Goal: Task Accomplishment & Management: Manage account settings

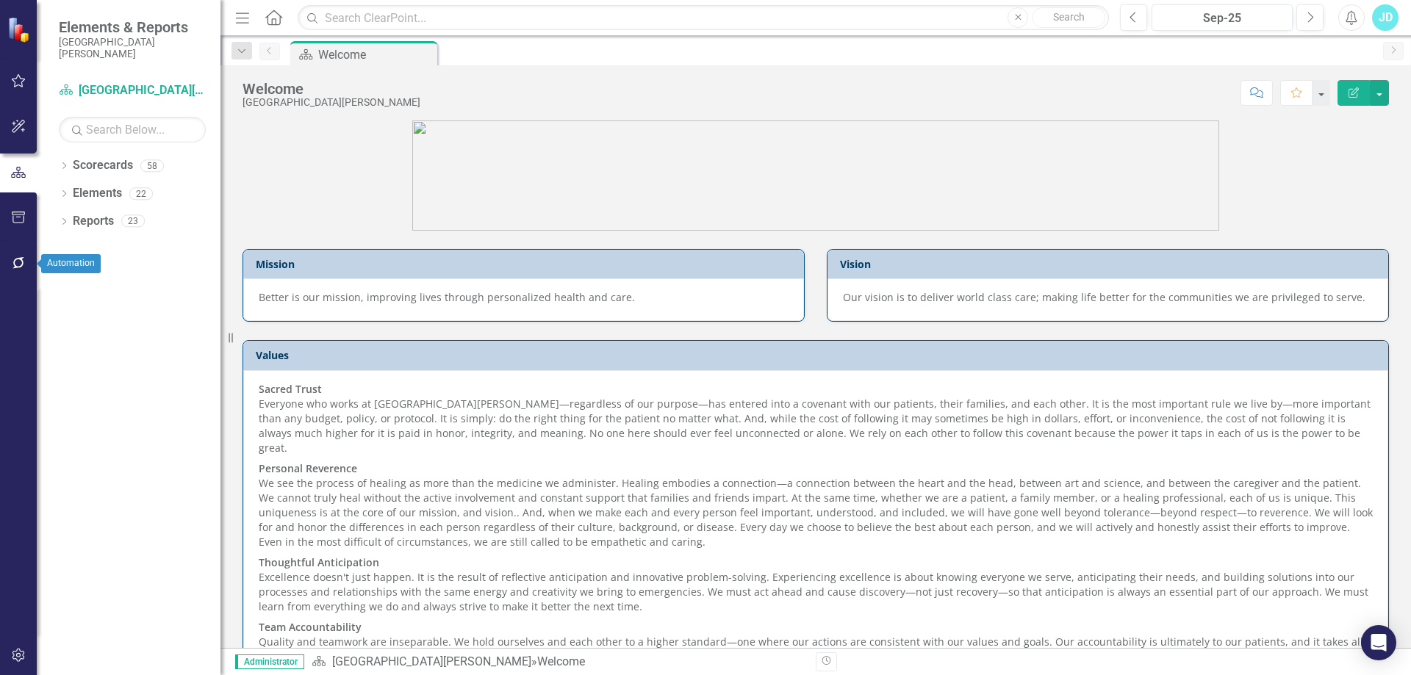
click at [15, 256] on button "button" at bounding box center [18, 263] width 33 height 31
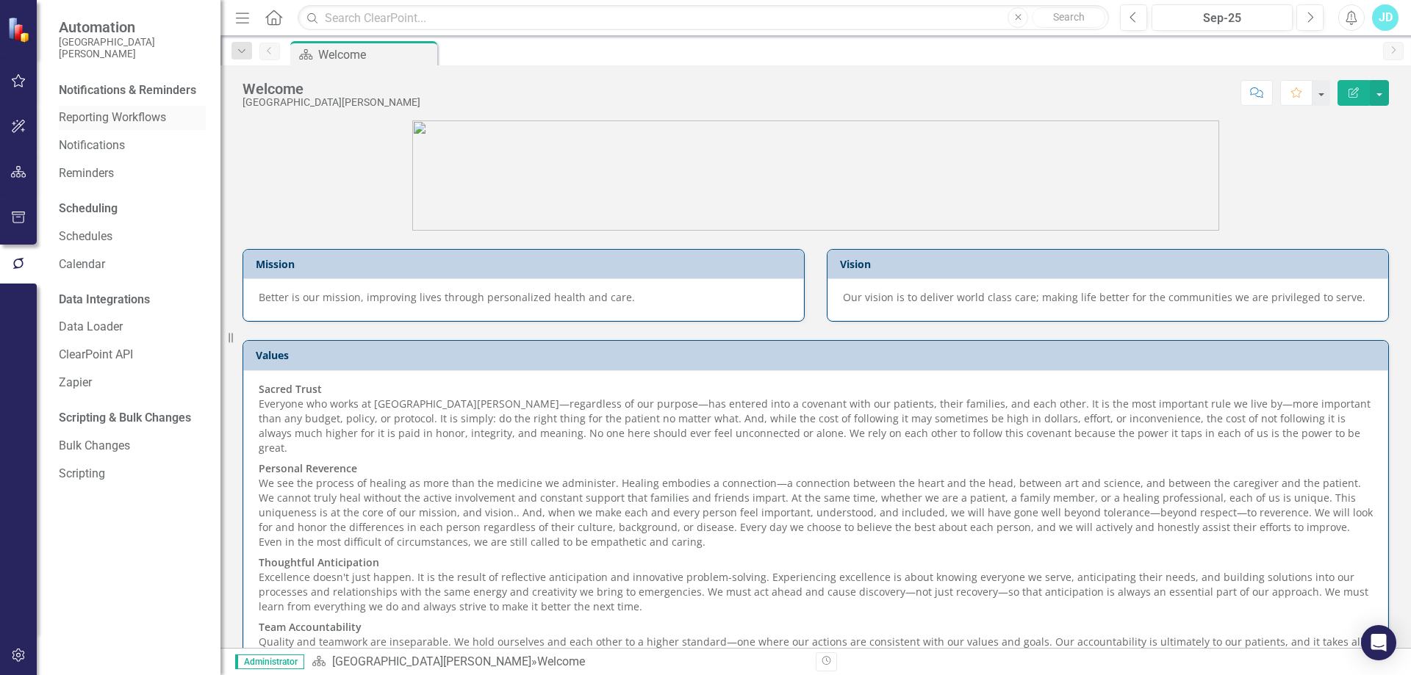
click at [115, 120] on link "Reporting Workflows" at bounding box center [132, 118] width 147 height 17
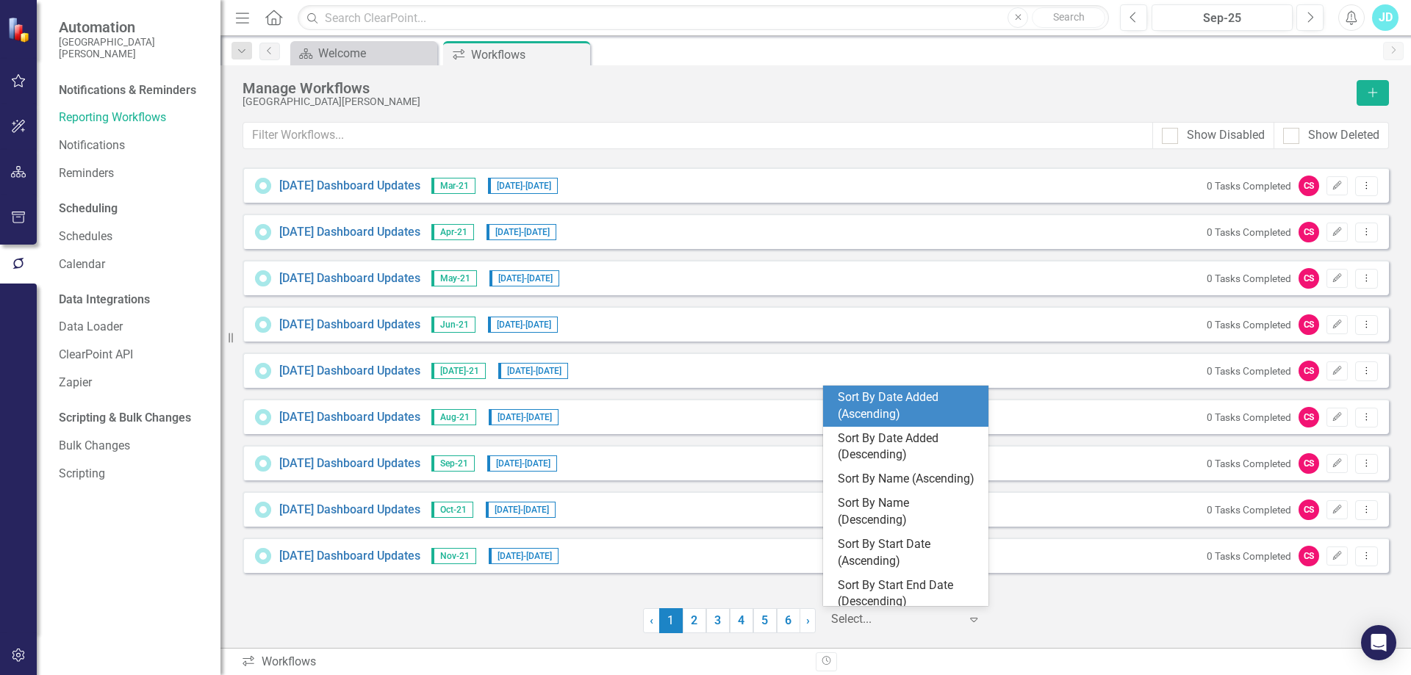
click at [858, 625] on div at bounding box center [895, 620] width 129 height 20
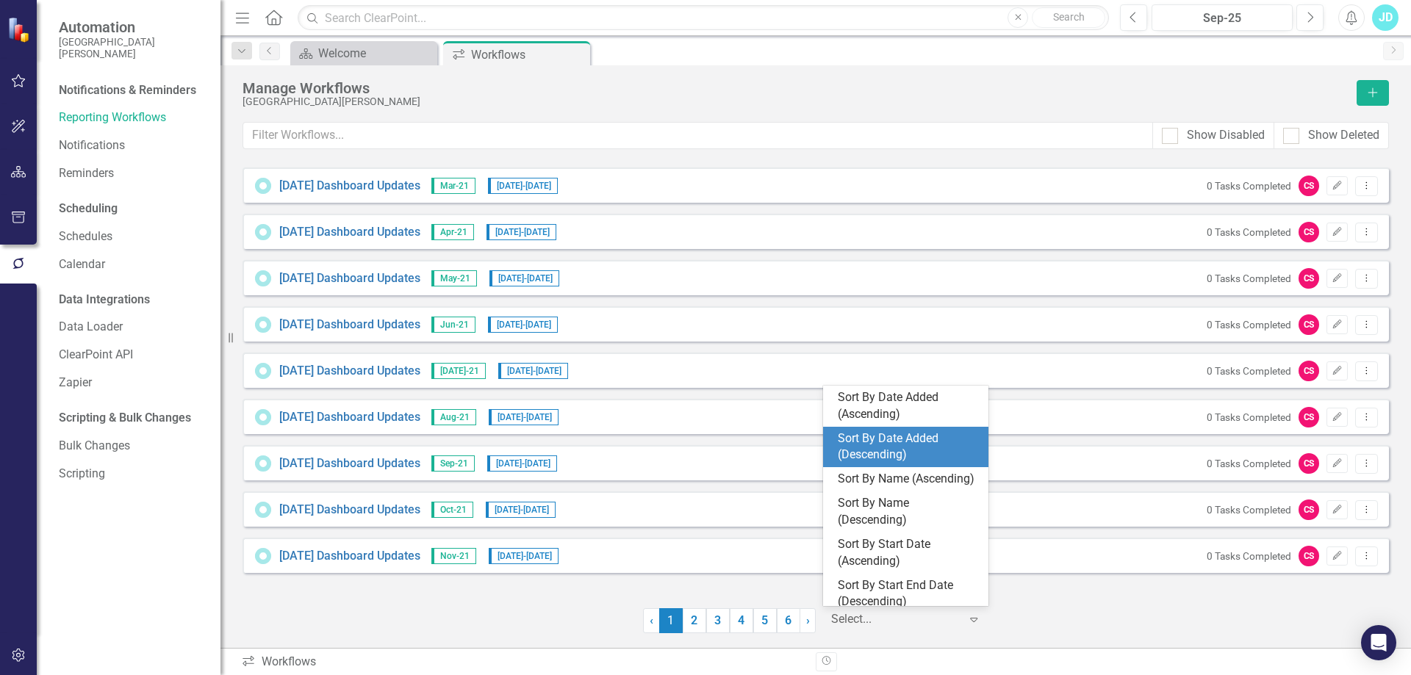
click at [882, 448] on div "Sort By Date Added (Descending)" at bounding box center [909, 448] width 142 height 34
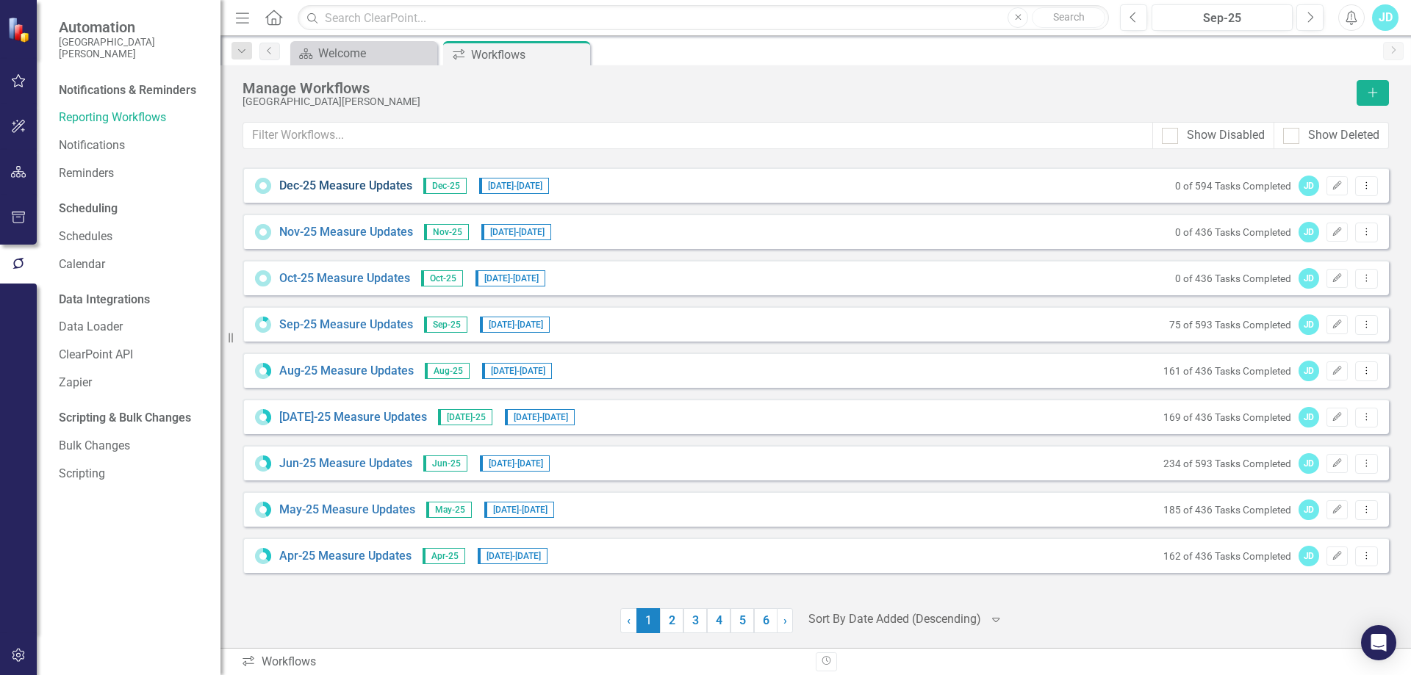
click at [387, 181] on link "Dec-25 Measure Updates" at bounding box center [345, 186] width 133 height 17
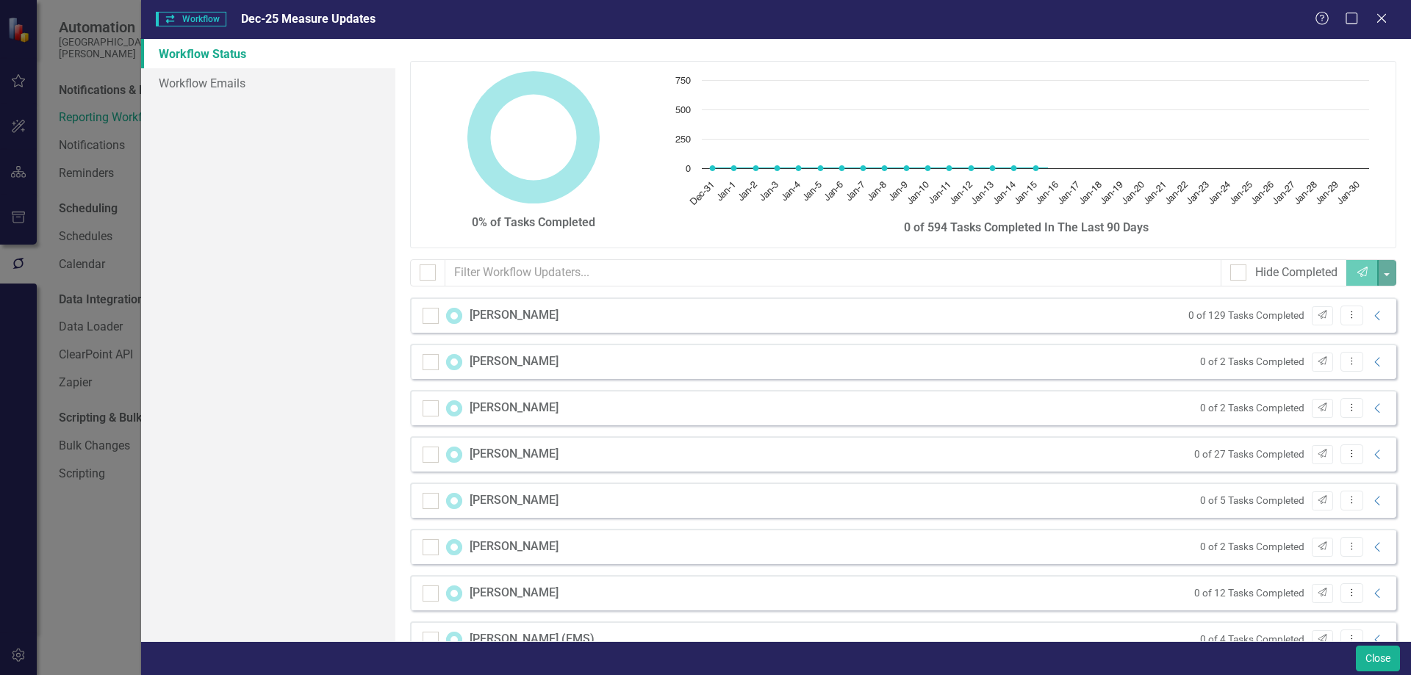
checkbox input "false"
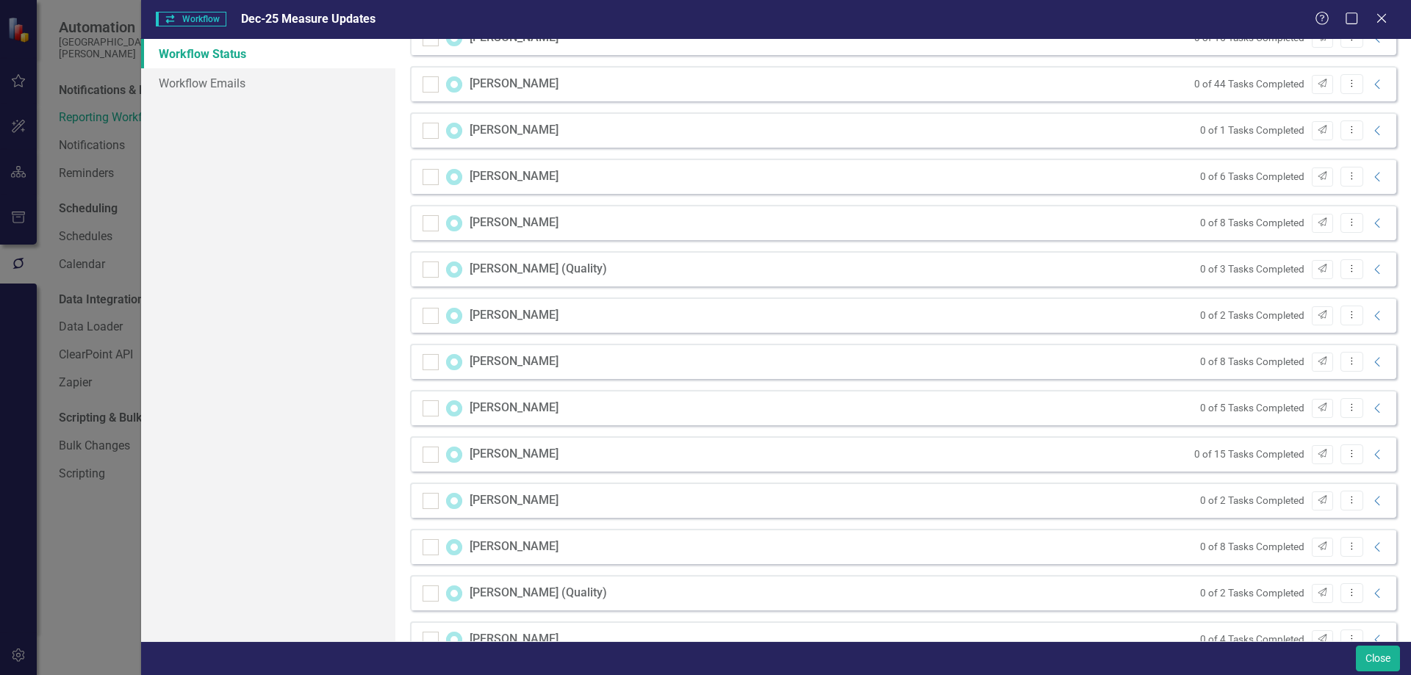
scroll to position [825, 0]
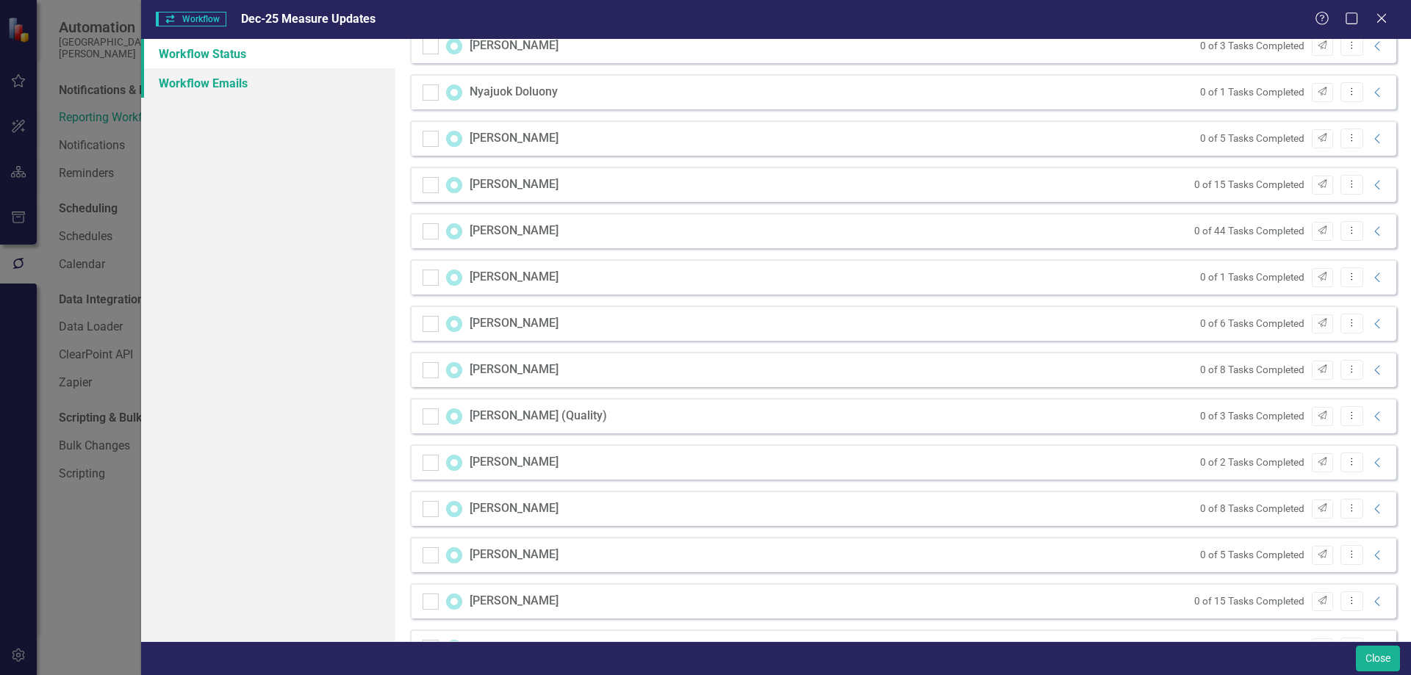
click at [271, 79] on link "Workflow Emails" at bounding box center [268, 82] width 254 height 29
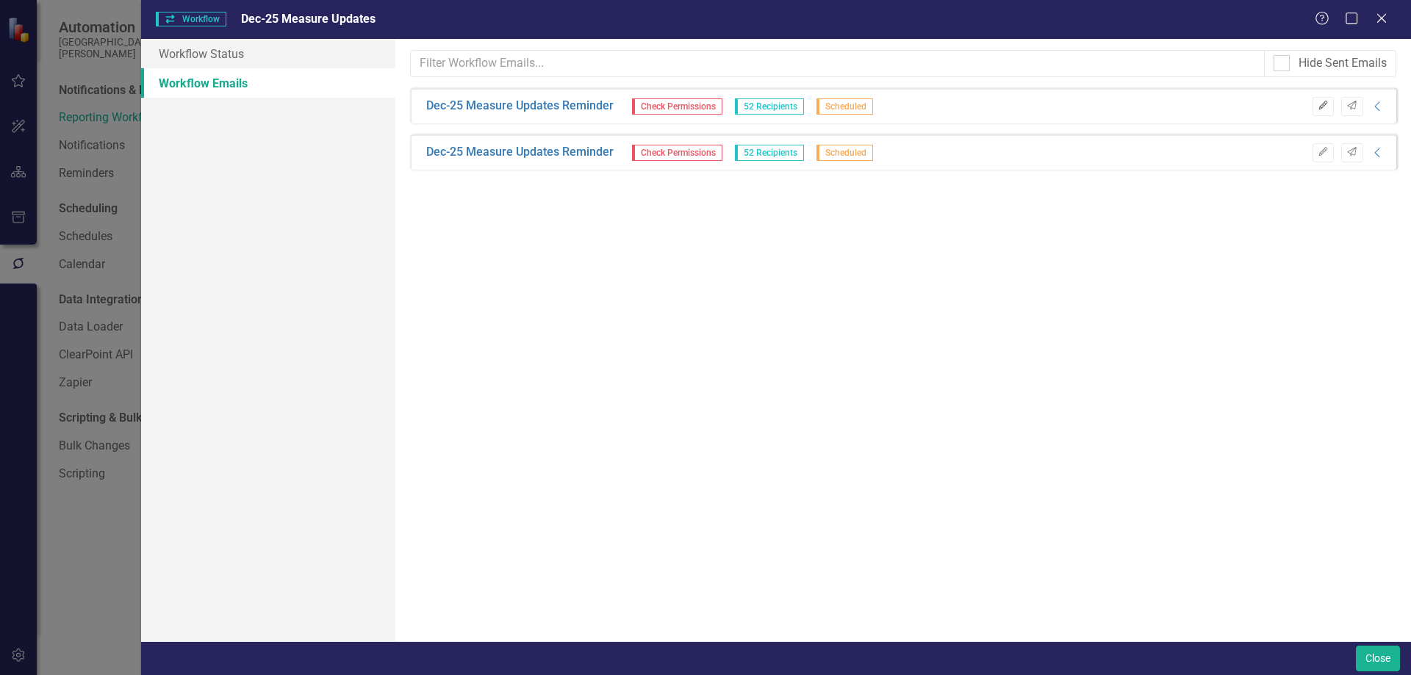
click at [1326, 107] on icon "Edit" at bounding box center [1323, 105] width 11 height 9
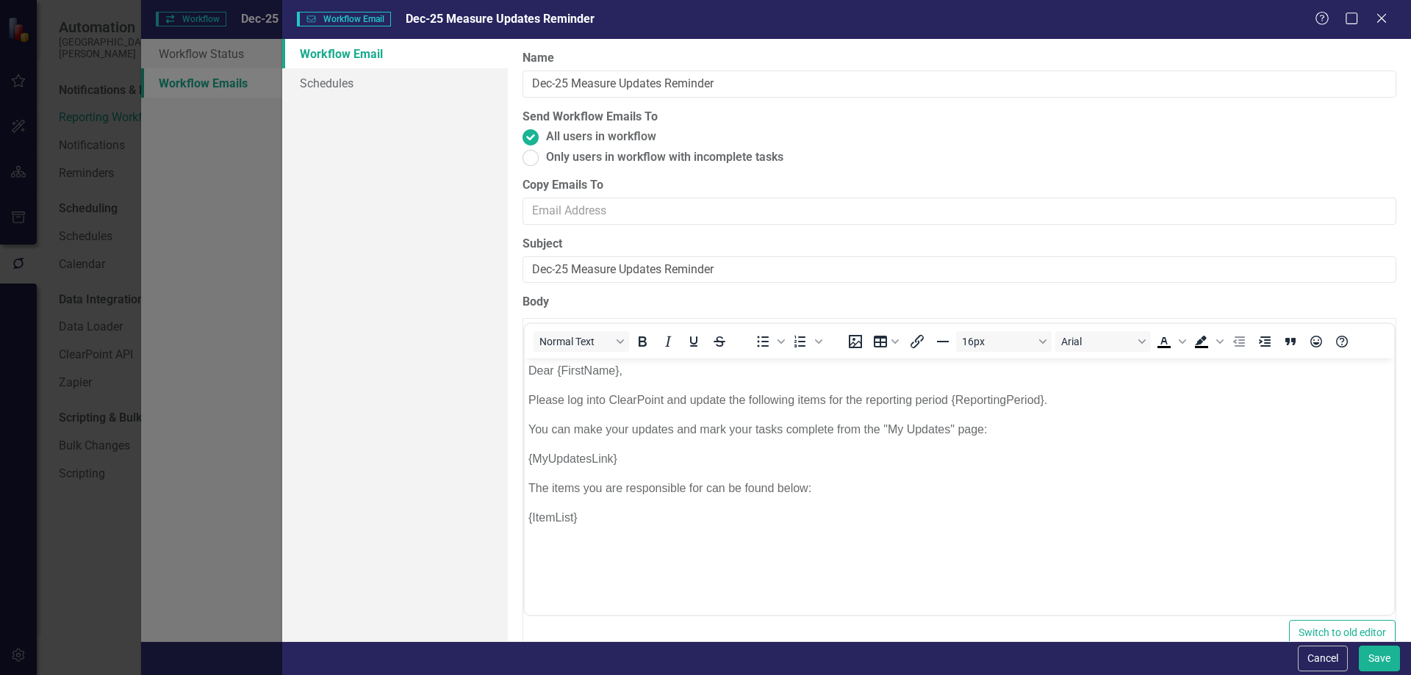
scroll to position [0, 0]
click at [329, 81] on link "Schedules" at bounding box center [395, 82] width 226 height 29
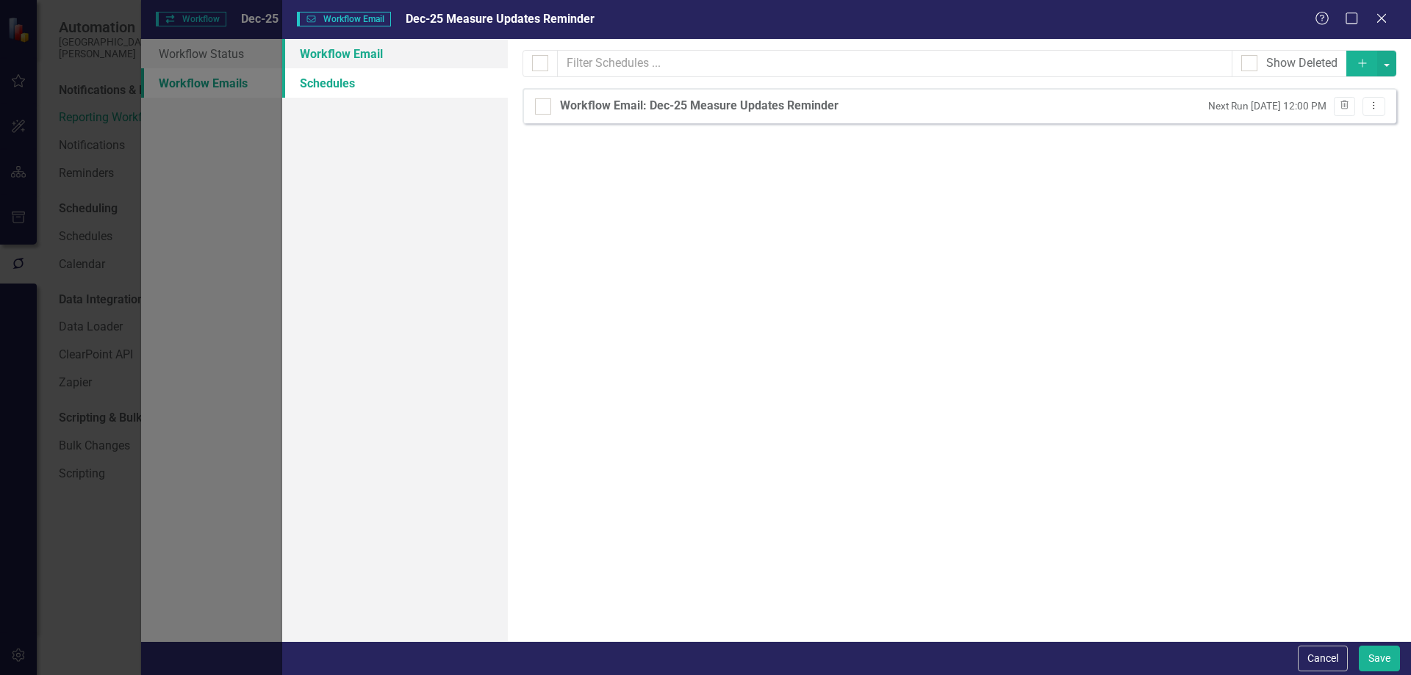
click at [331, 52] on link "Workflow Email" at bounding box center [395, 53] width 226 height 29
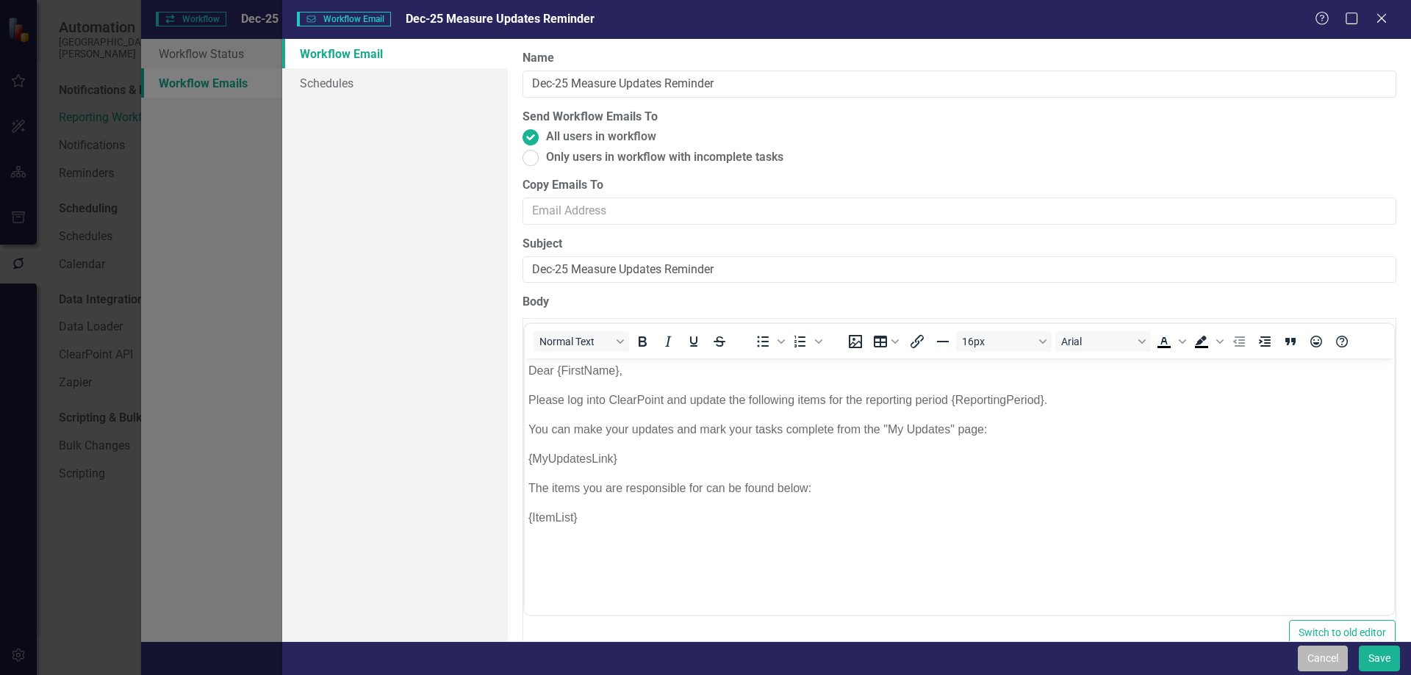
click at [1333, 653] on button "Cancel" at bounding box center [1323, 659] width 50 height 26
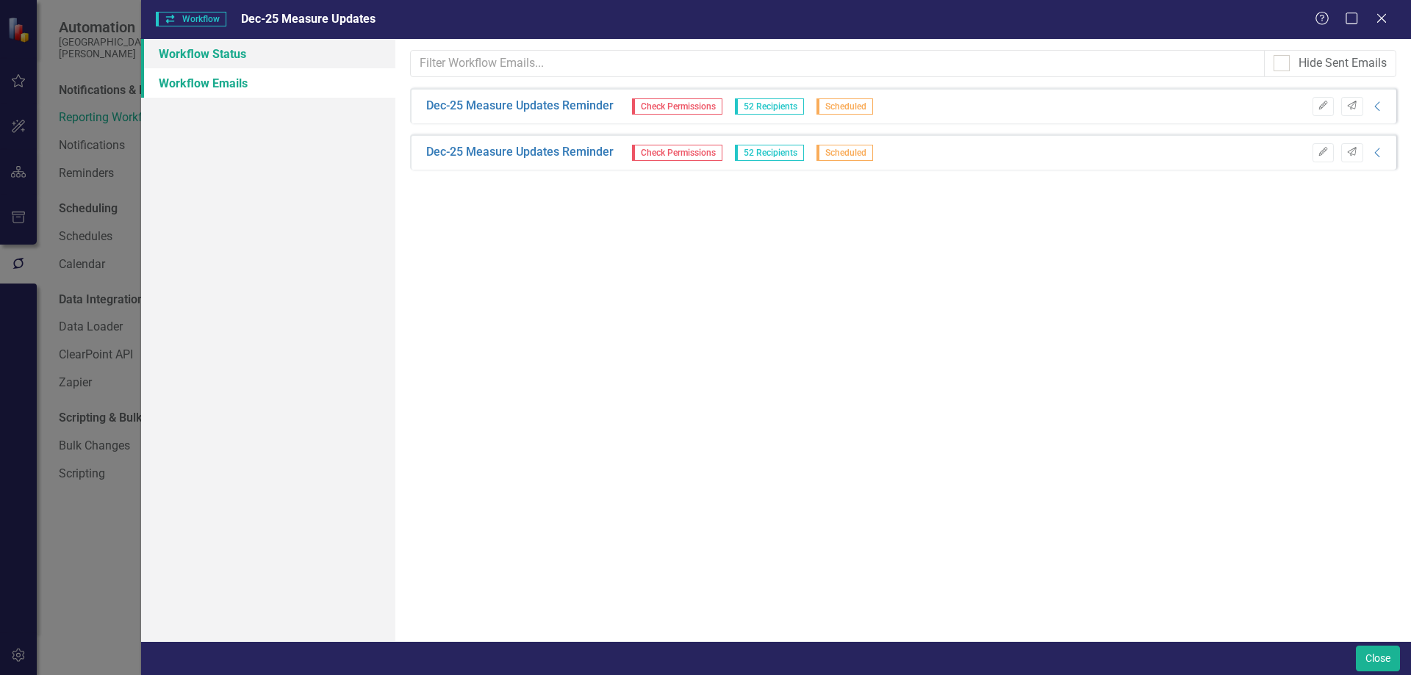
click at [203, 56] on link "Workflow Status" at bounding box center [268, 53] width 254 height 29
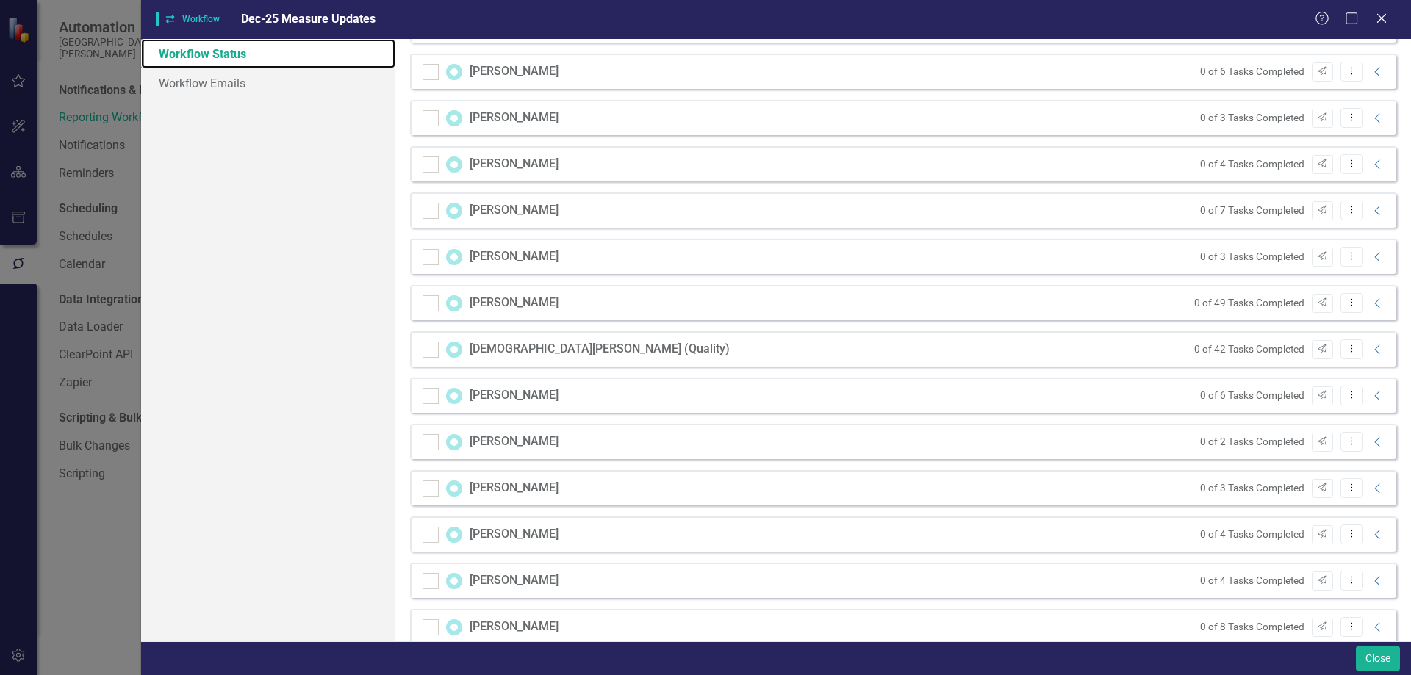
scroll to position [1984, 0]
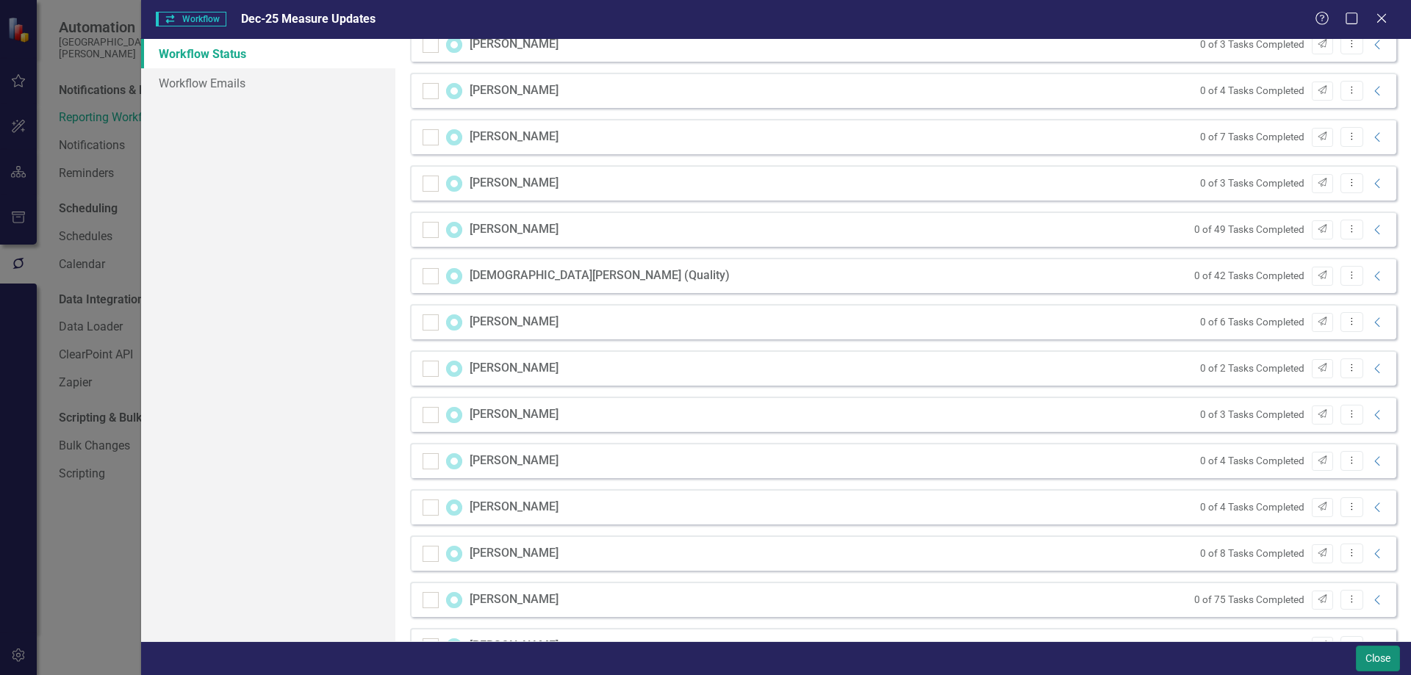
click at [1385, 650] on button "Close" at bounding box center [1378, 659] width 44 height 26
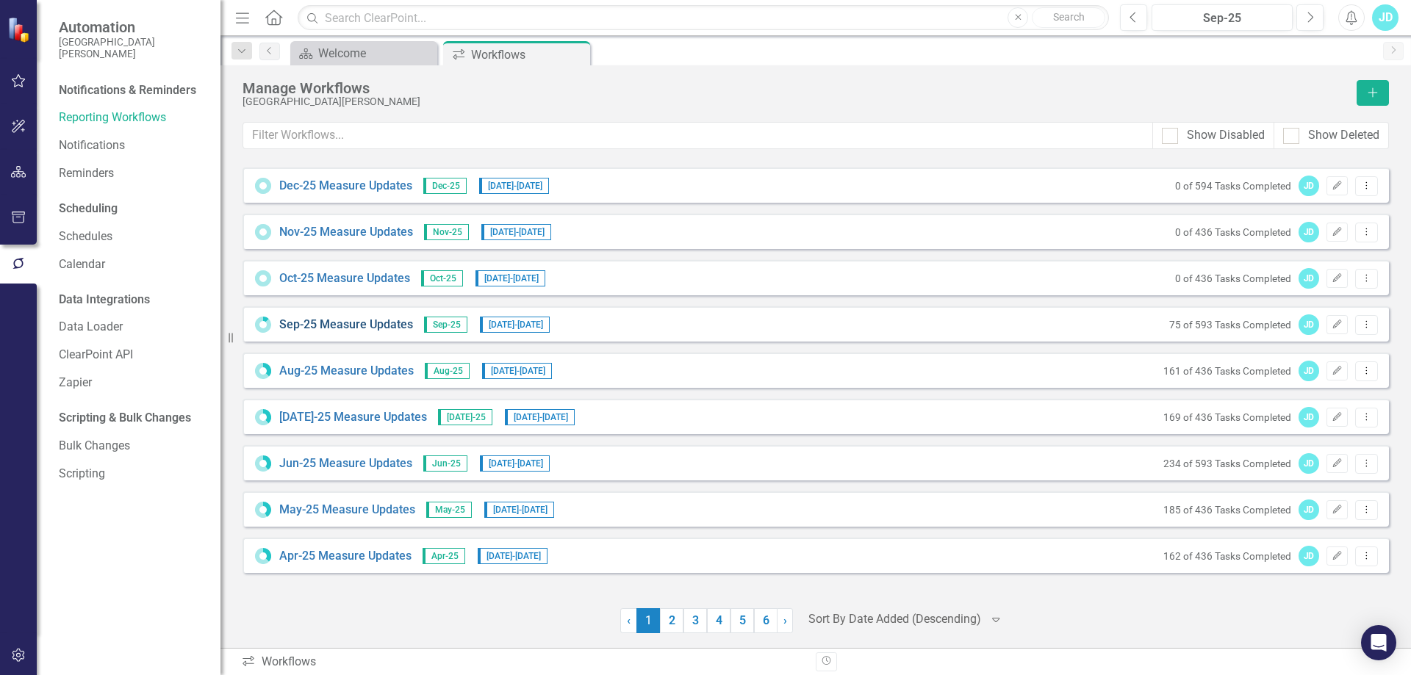
click at [352, 326] on link "Sep-25 Measure Updates" at bounding box center [346, 325] width 134 height 17
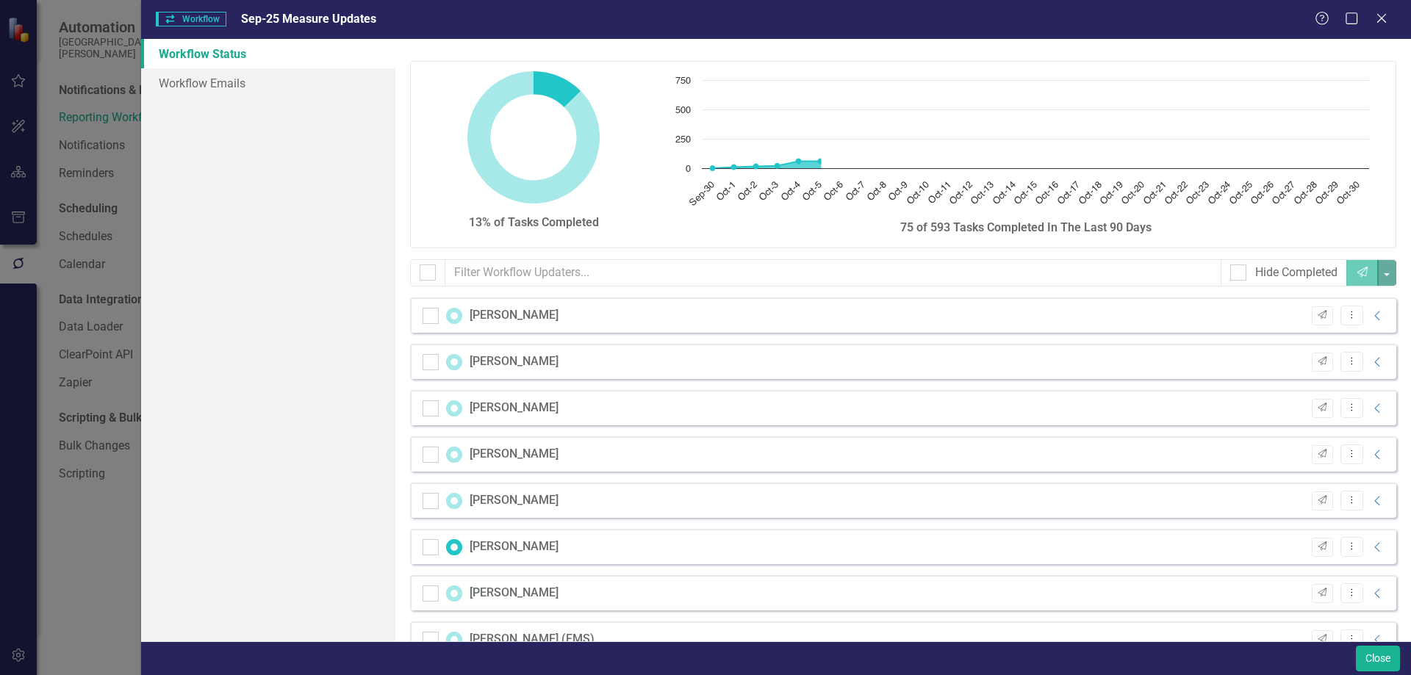
checkbox input "false"
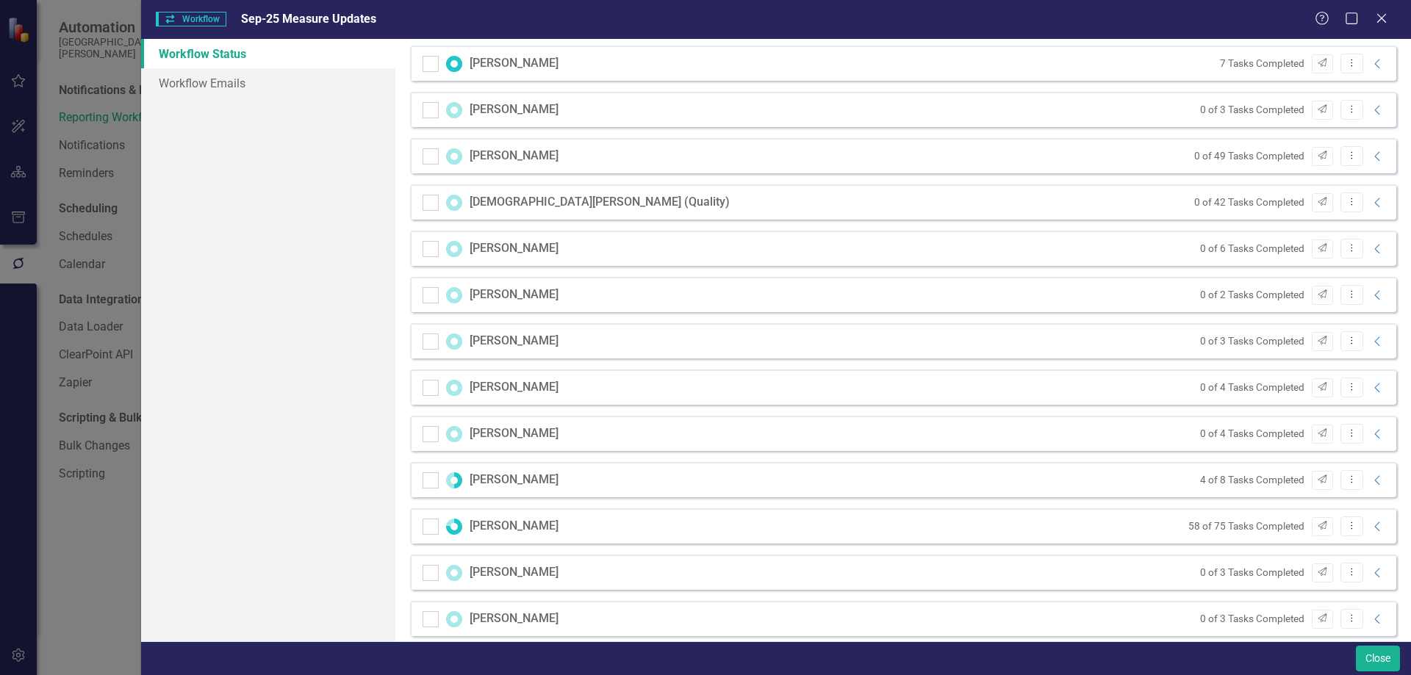
scroll to position [2075, 0]
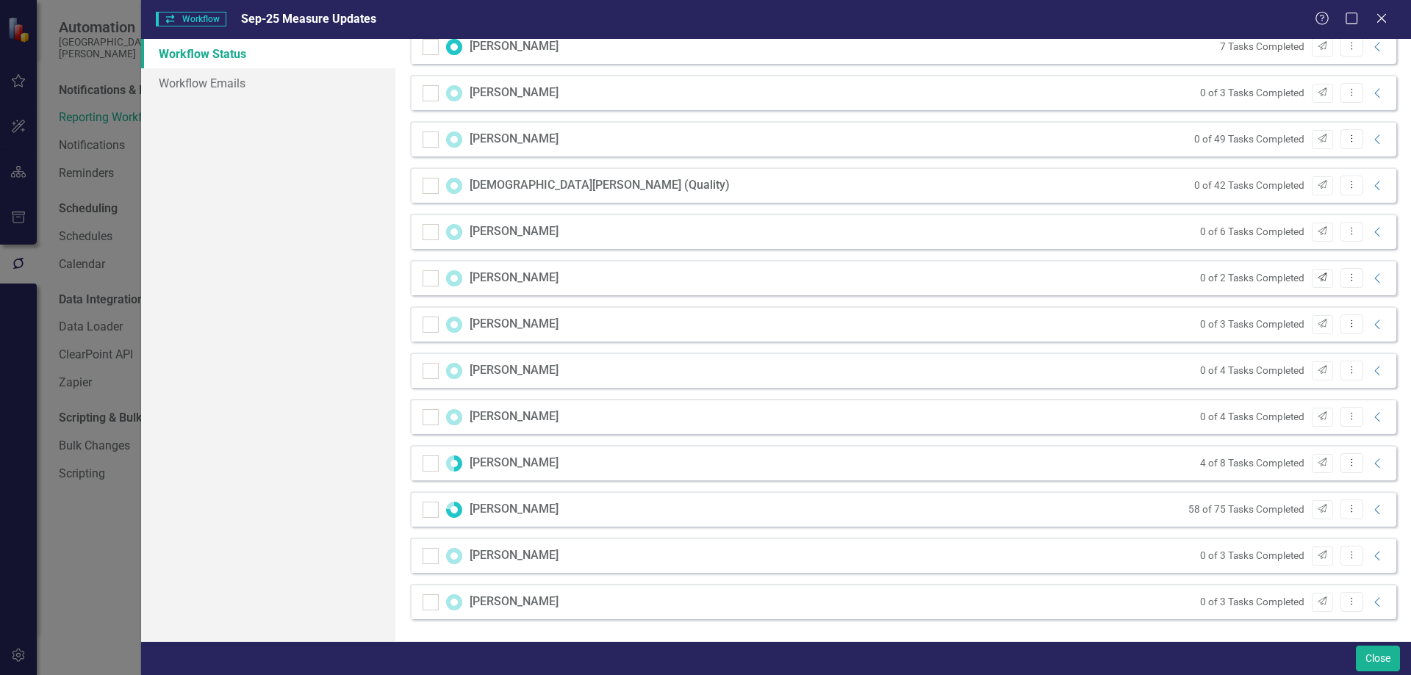
click at [1317, 276] on icon "Send" at bounding box center [1322, 277] width 11 height 9
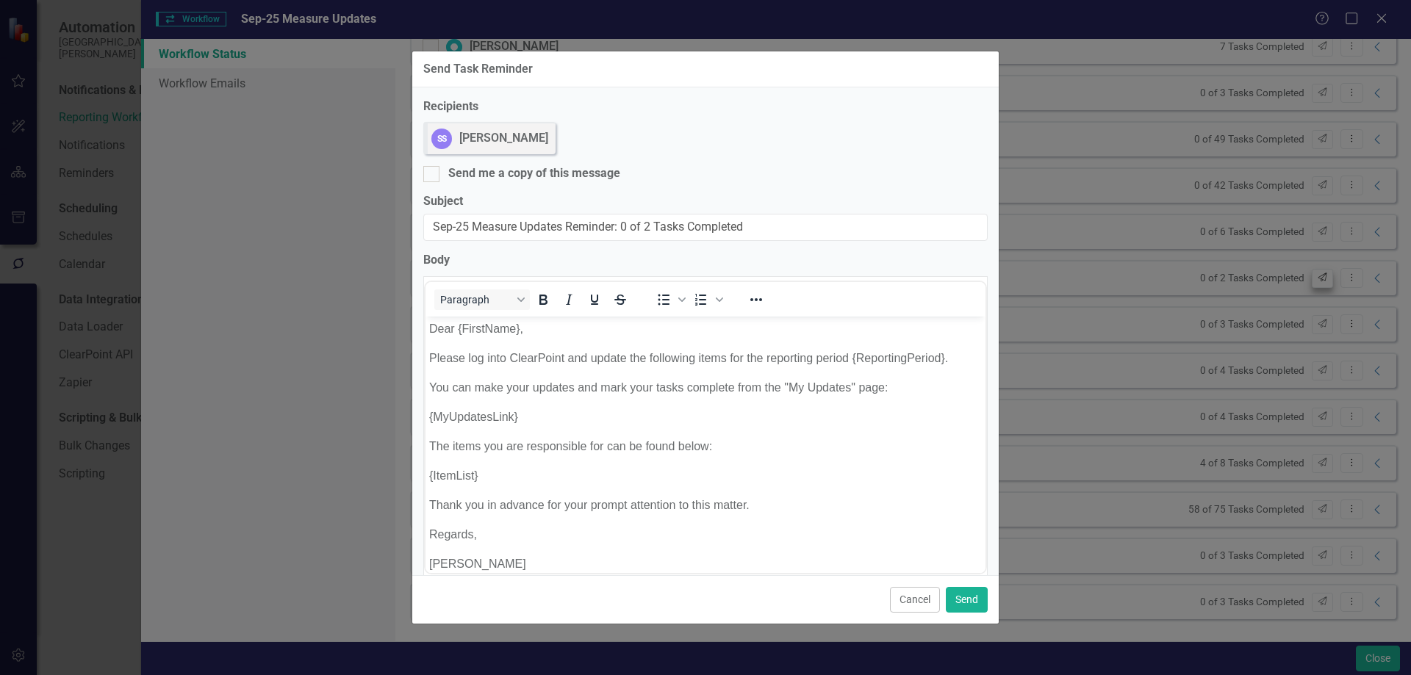
scroll to position [0, 0]
click at [972, 595] on button "Send" at bounding box center [967, 600] width 42 height 26
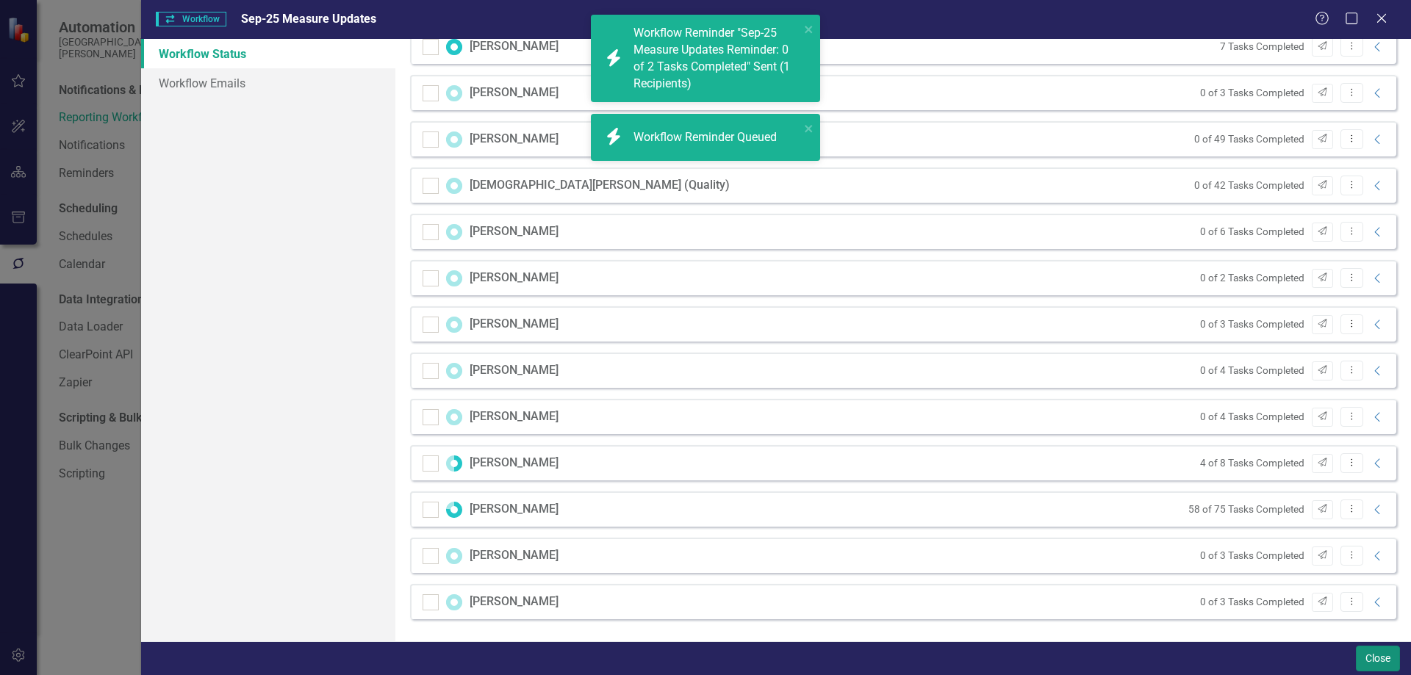
click at [1389, 658] on button "Close" at bounding box center [1378, 659] width 44 height 26
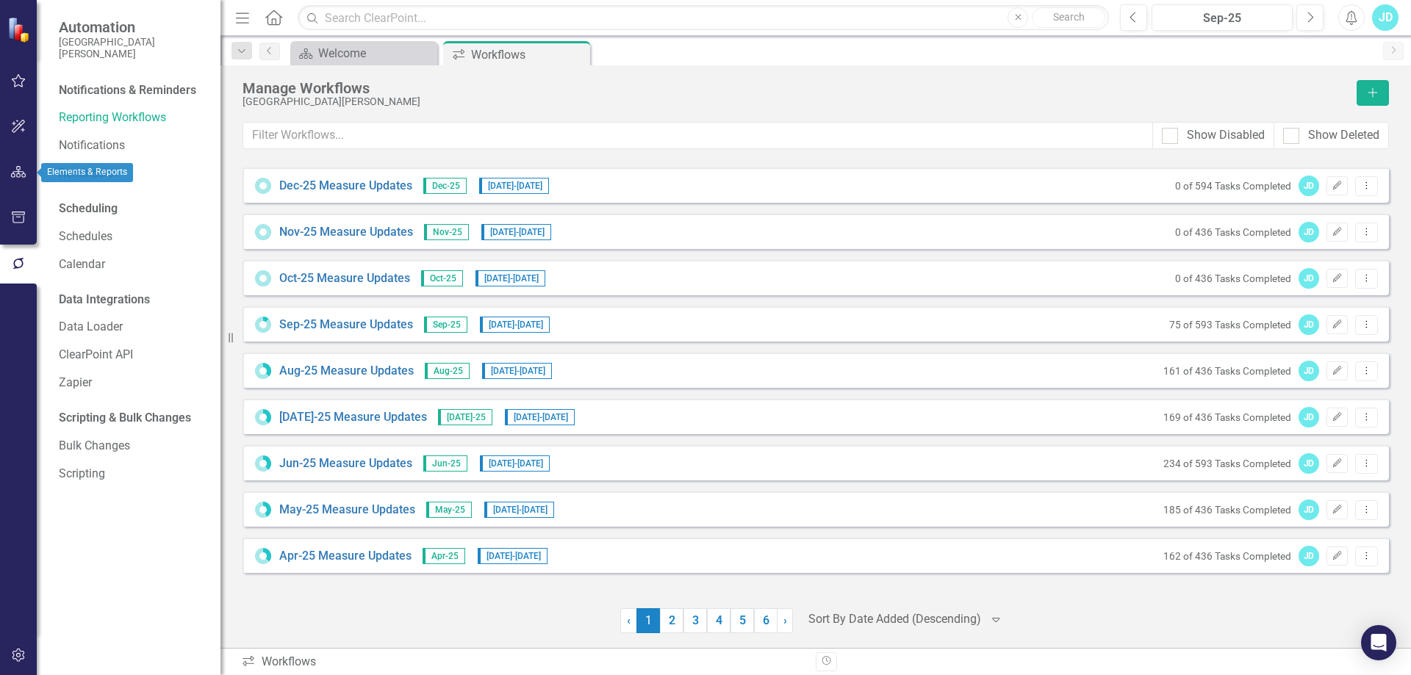
click at [17, 169] on icon "button" at bounding box center [18, 172] width 15 height 12
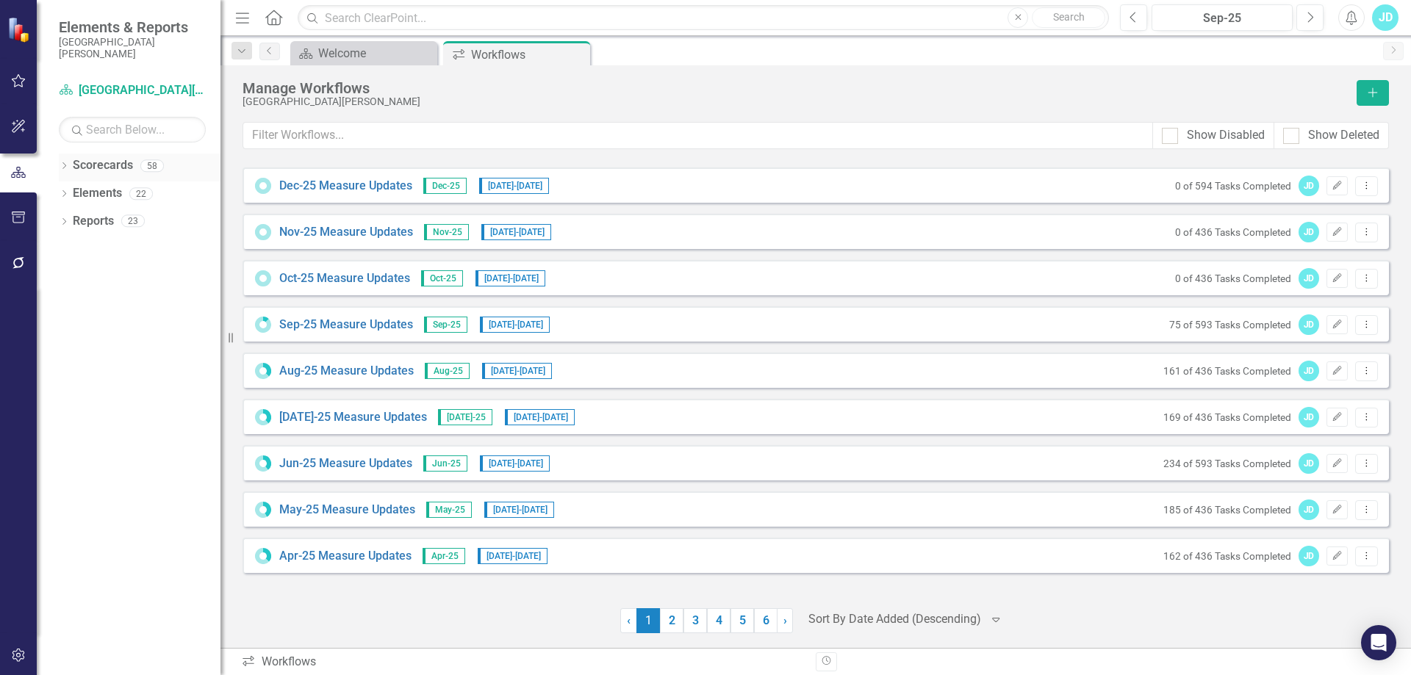
click at [122, 159] on link "Scorecards" at bounding box center [103, 165] width 60 height 17
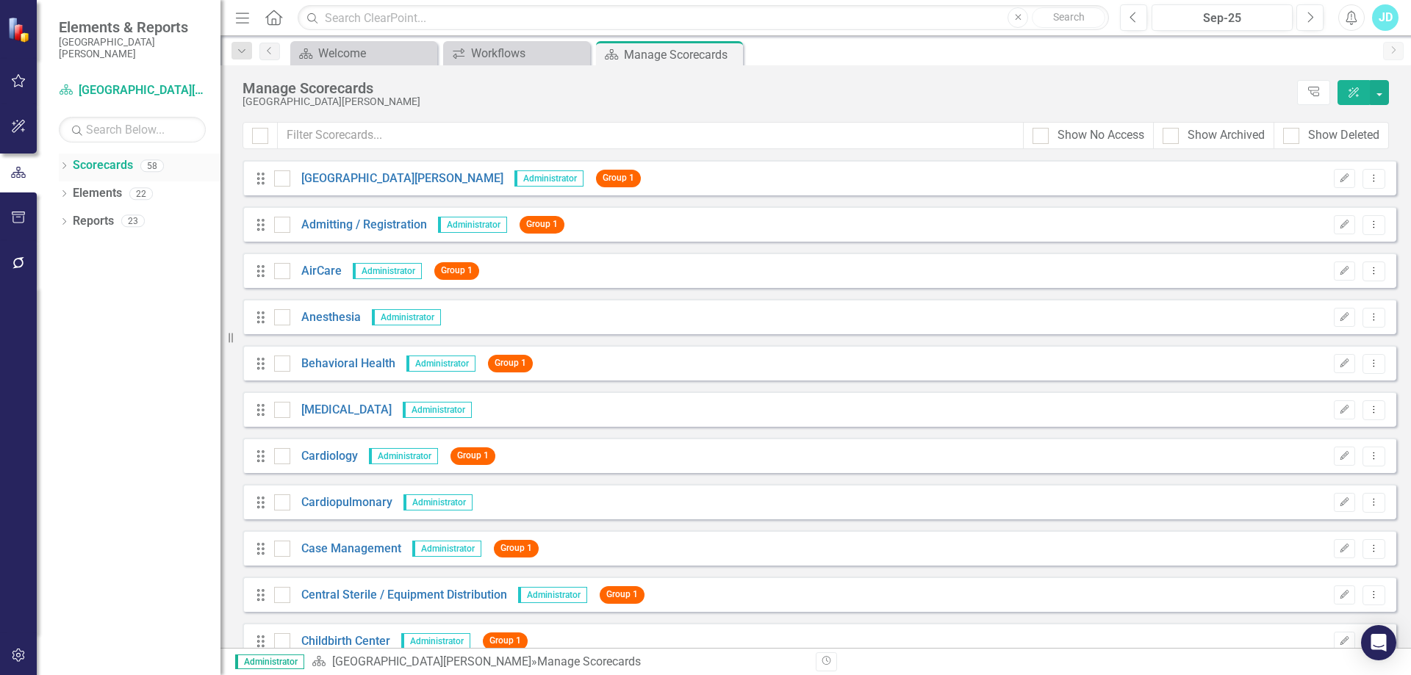
click at [65, 166] on icon "Dropdown" at bounding box center [64, 167] width 10 height 8
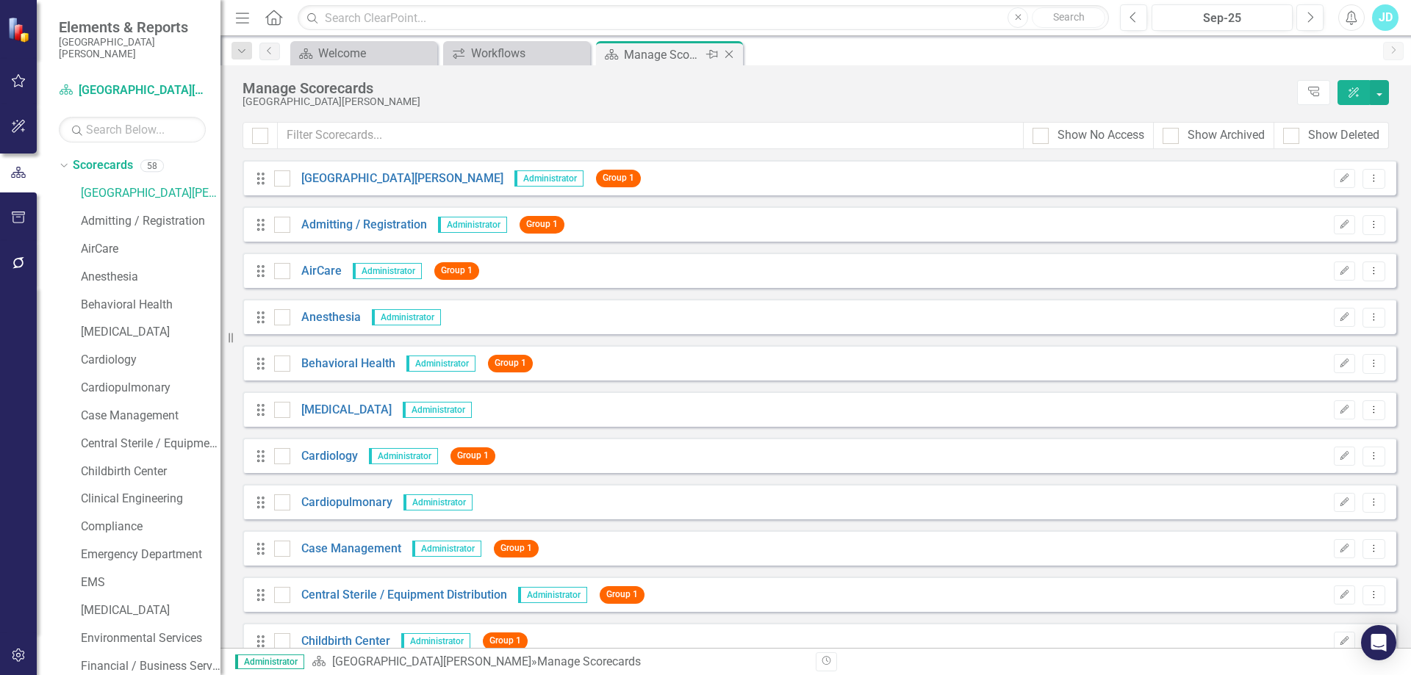
click at [736, 52] on icon "Close" at bounding box center [729, 55] width 15 height 12
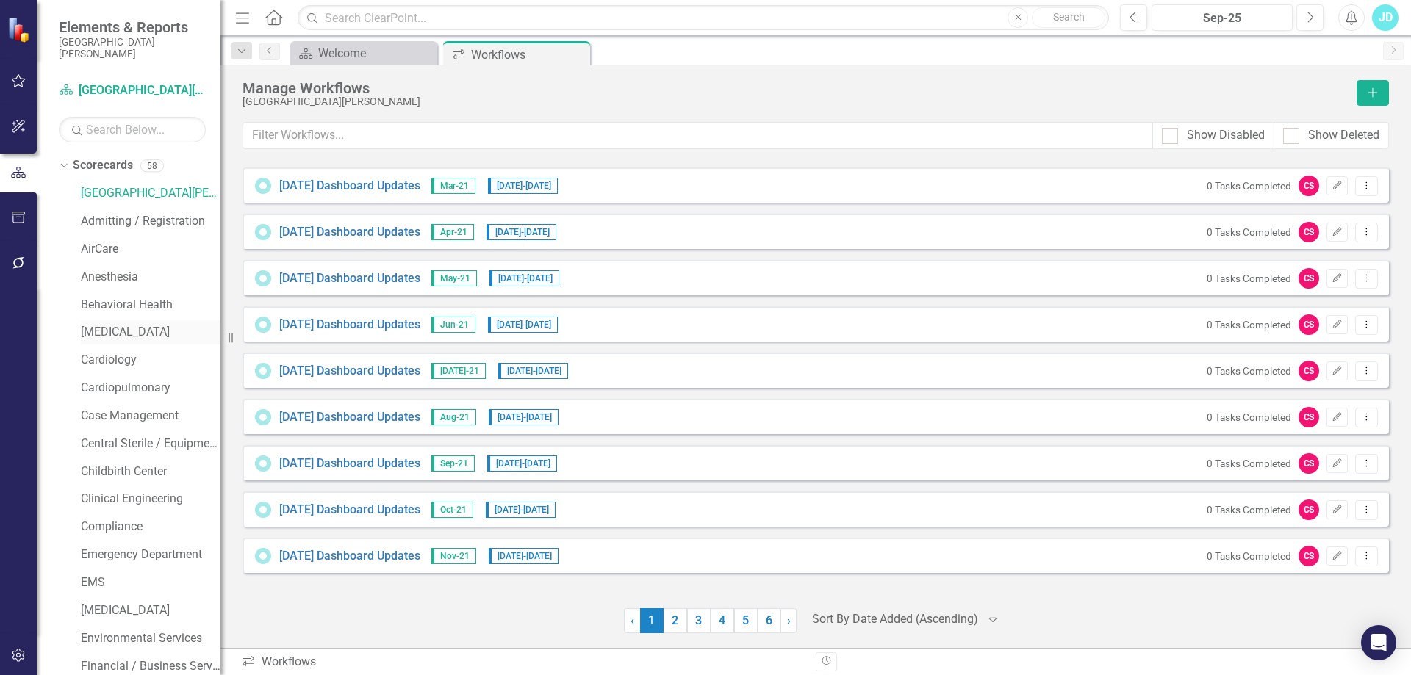
click at [116, 325] on link "[MEDICAL_DATA]" at bounding box center [151, 332] width 140 height 17
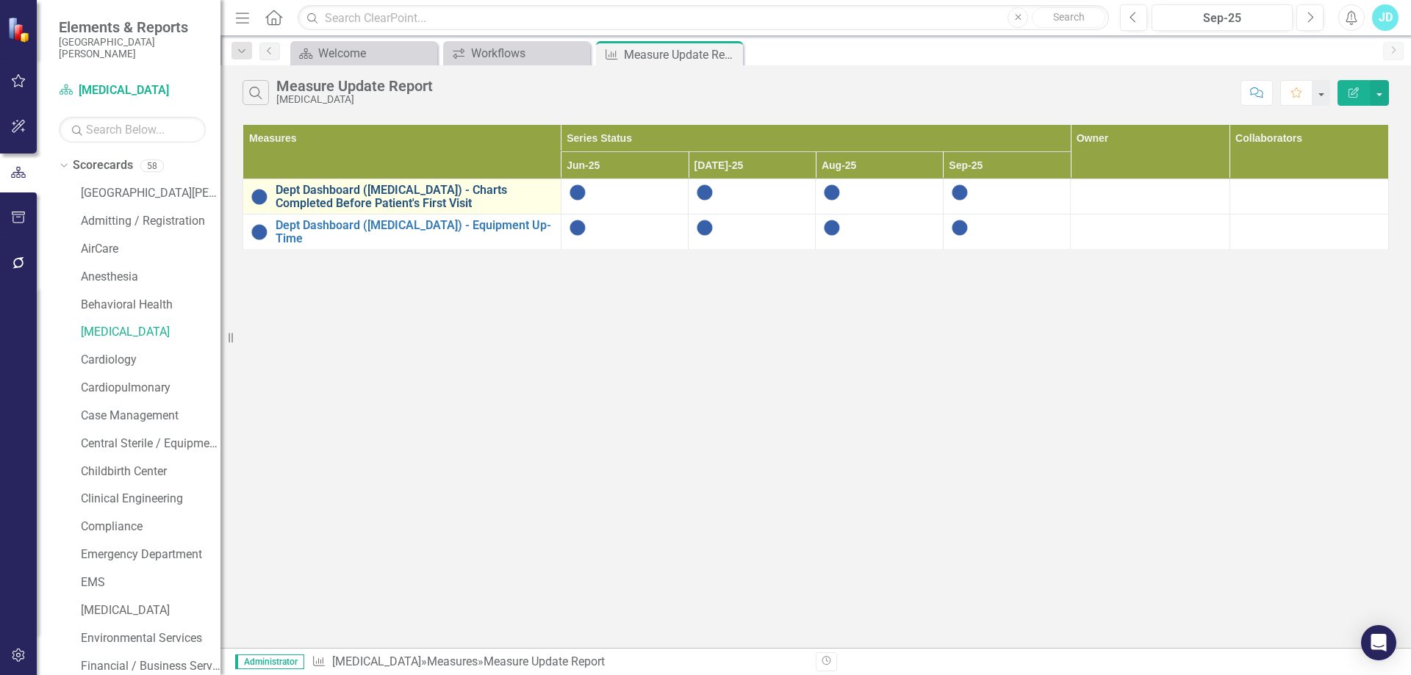
click at [385, 203] on link "Dept Dashboard ([MEDICAL_DATA]) - Charts Completed Before Patient's First Visit" at bounding box center [415, 197] width 278 height 26
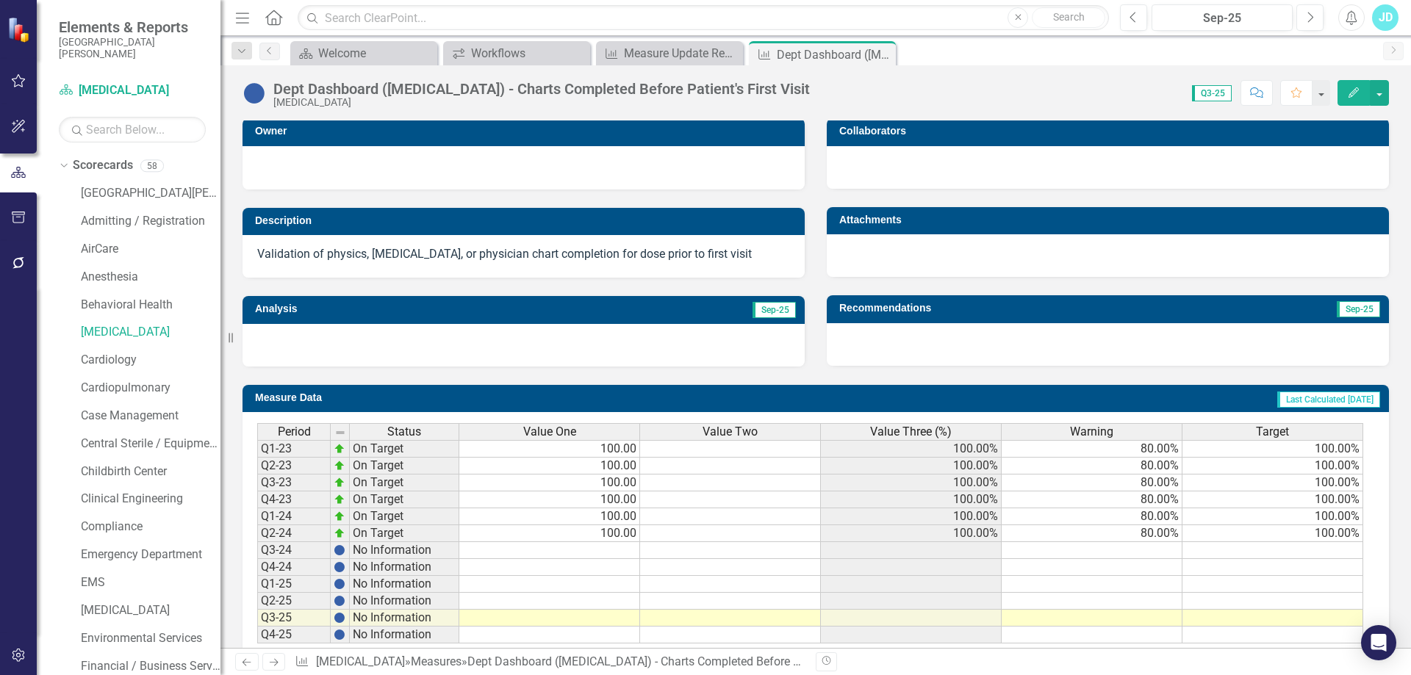
scroll to position [326, 0]
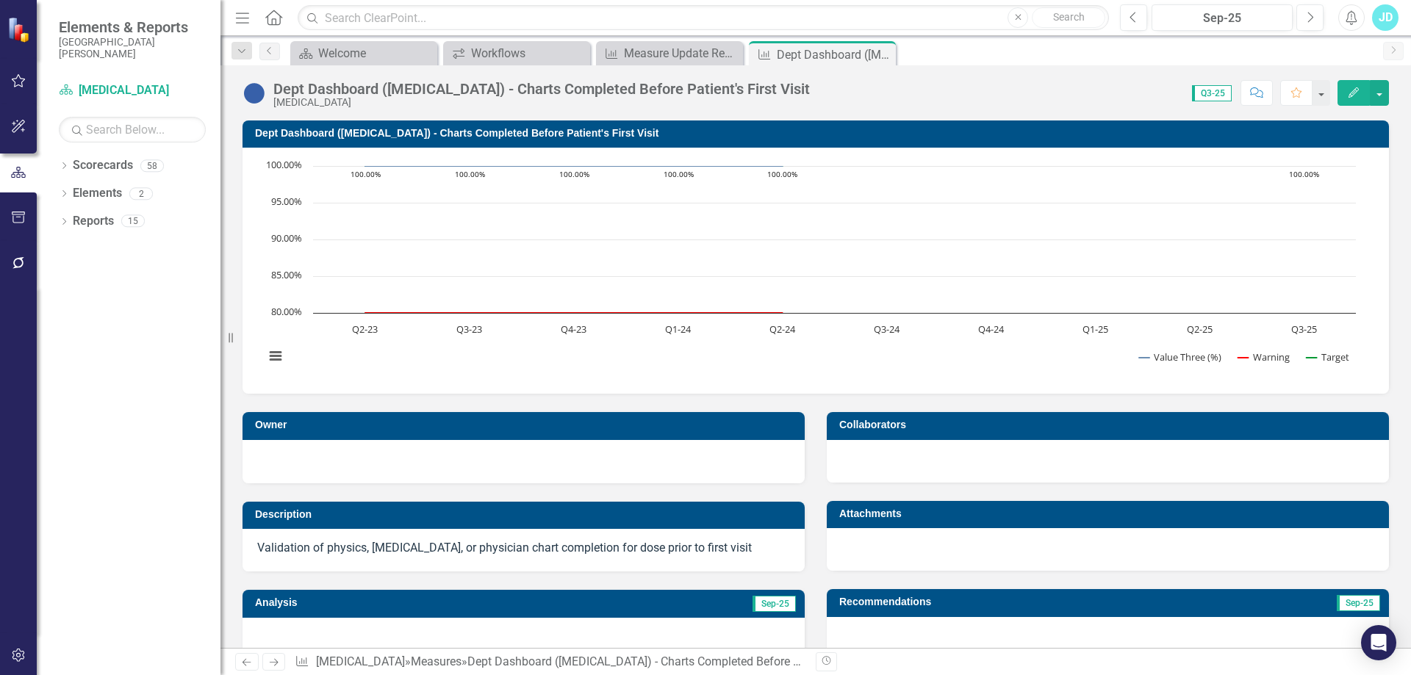
scroll to position [294, 0]
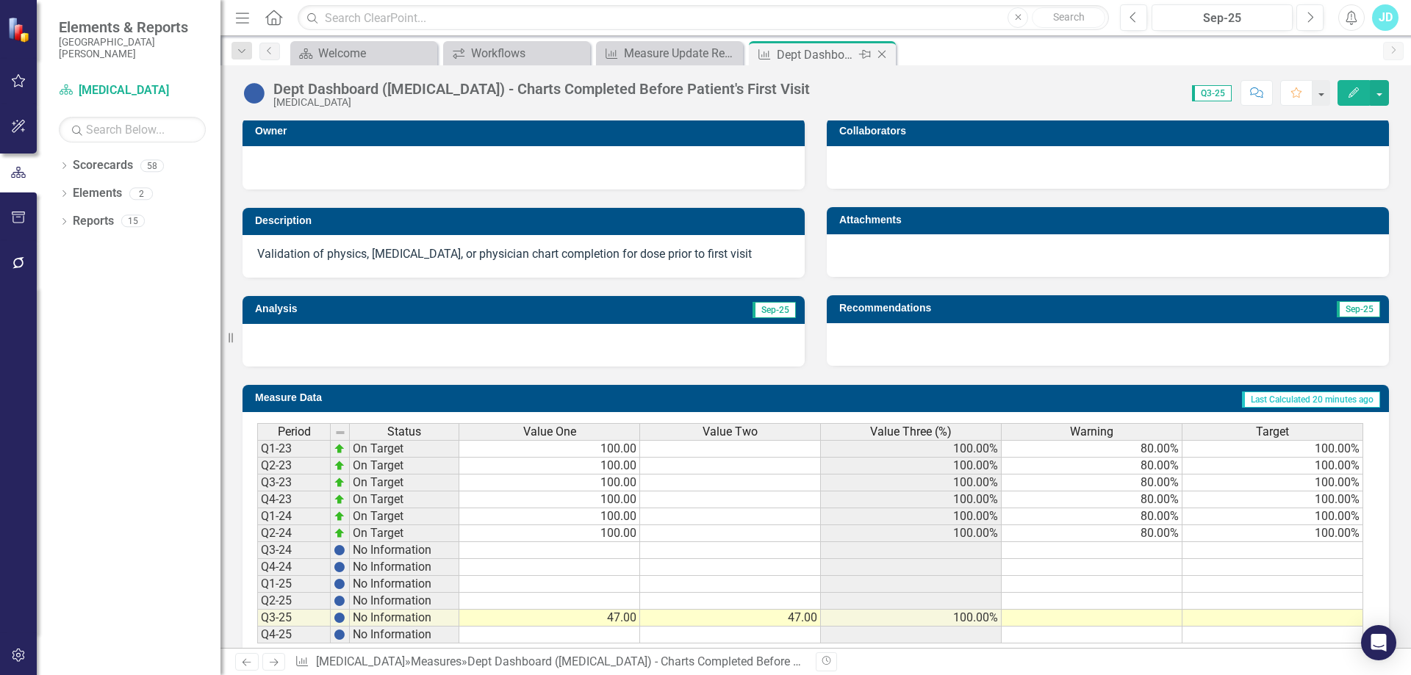
click at [889, 54] on icon "Close" at bounding box center [882, 55] width 15 height 12
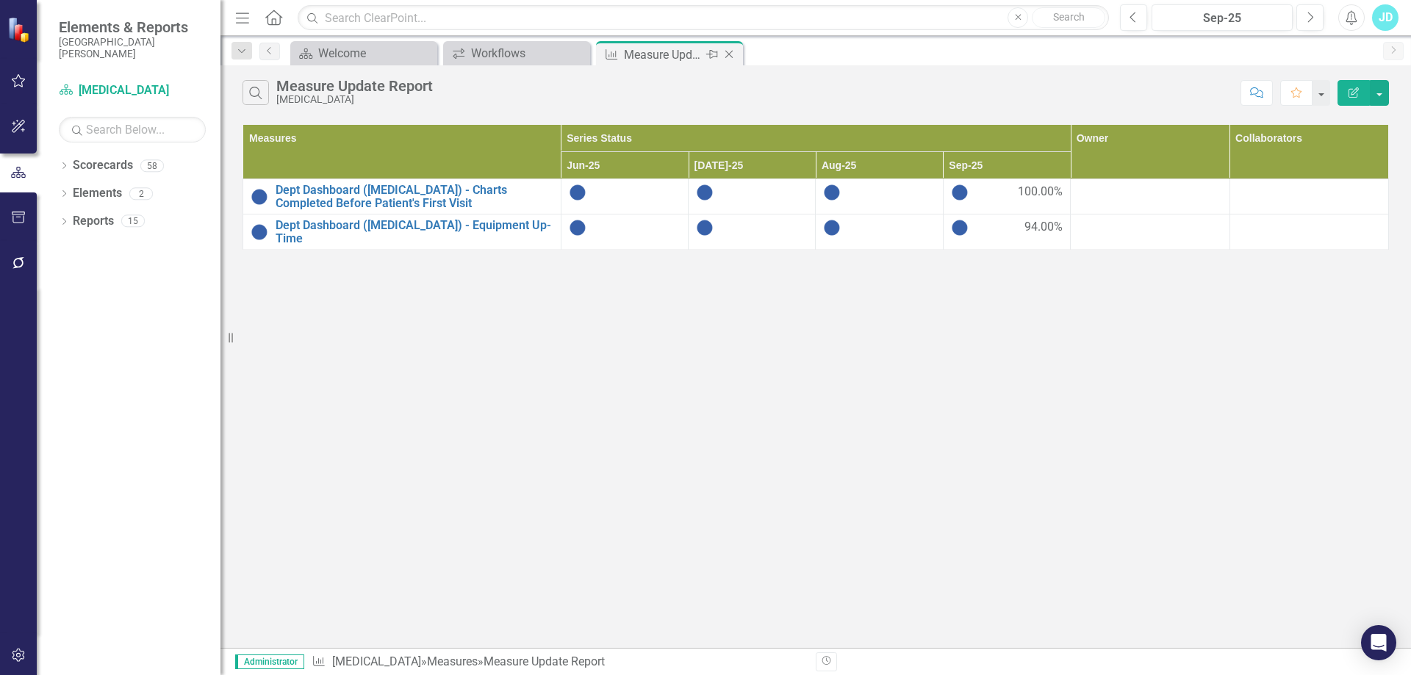
click at [730, 50] on icon "Close" at bounding box center [729, 55] width 15 height 12
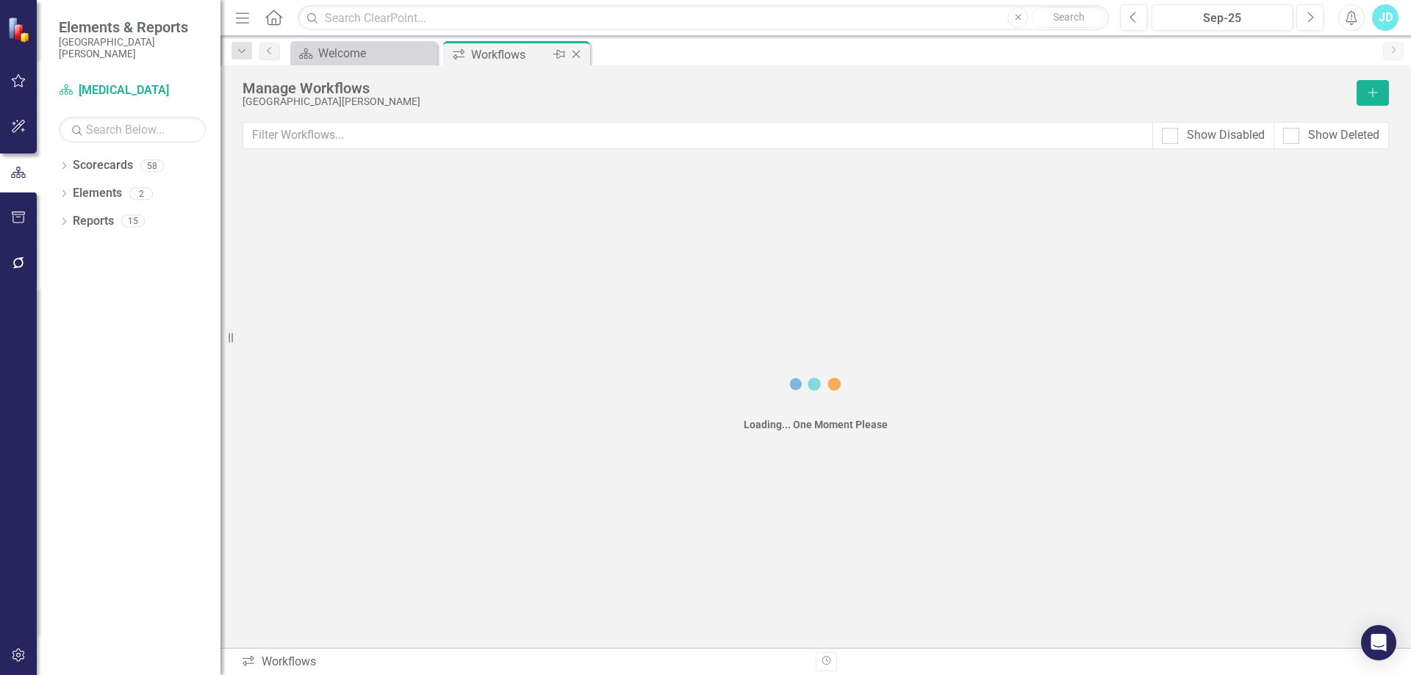
click at [572, 51] on icon "Close" at bounding box center [576, 55] width 15 height 12
